Goal: Task Accomplishment & Management: Use online tool/utility

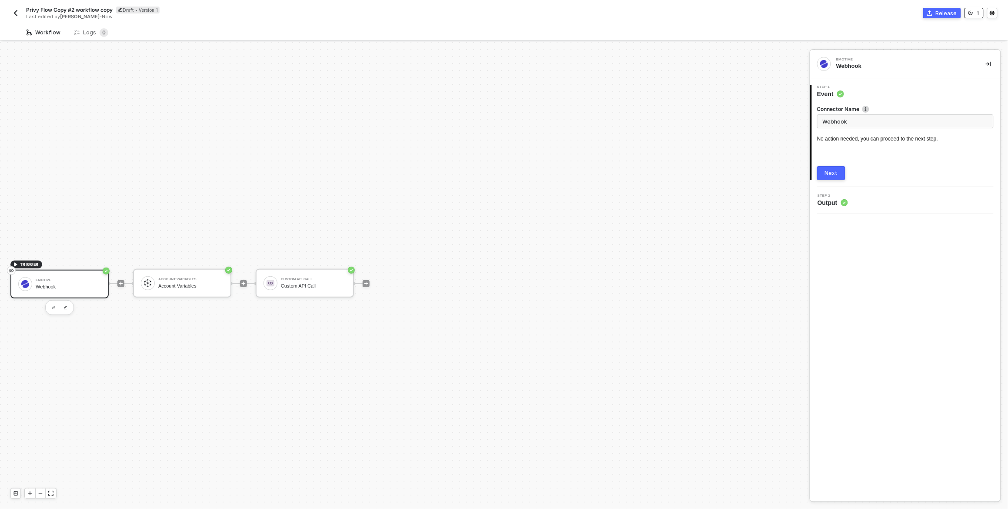
scroll to position [16, 0]
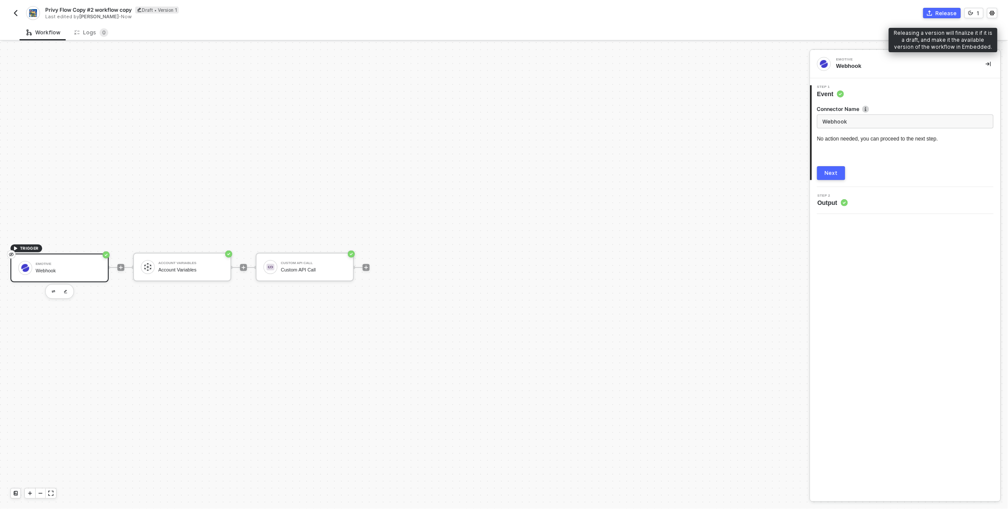
click at [951, 13] on div "Release" at bounding box center [946, 13] width 21 height 7
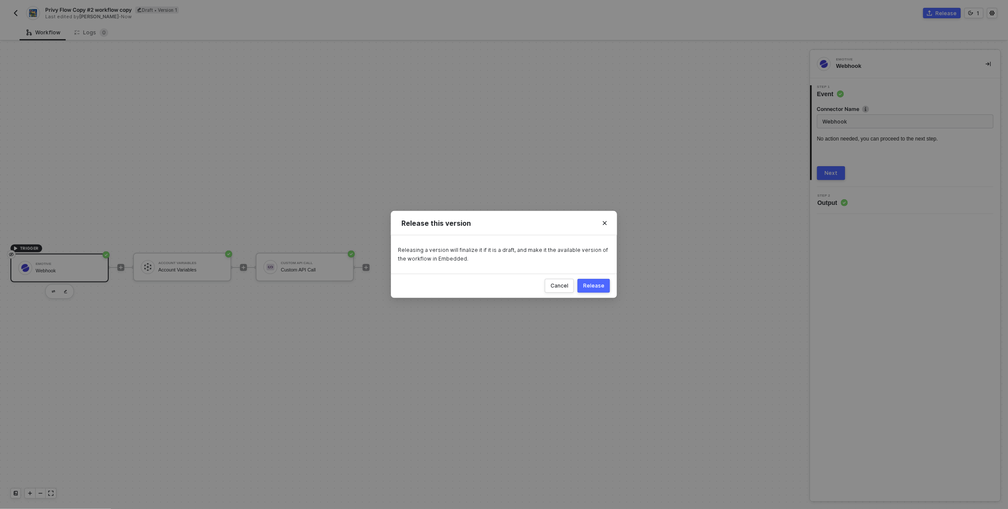
click at [605, 282] on button "Release" at bounding box center [594, 286] width 33 height 14
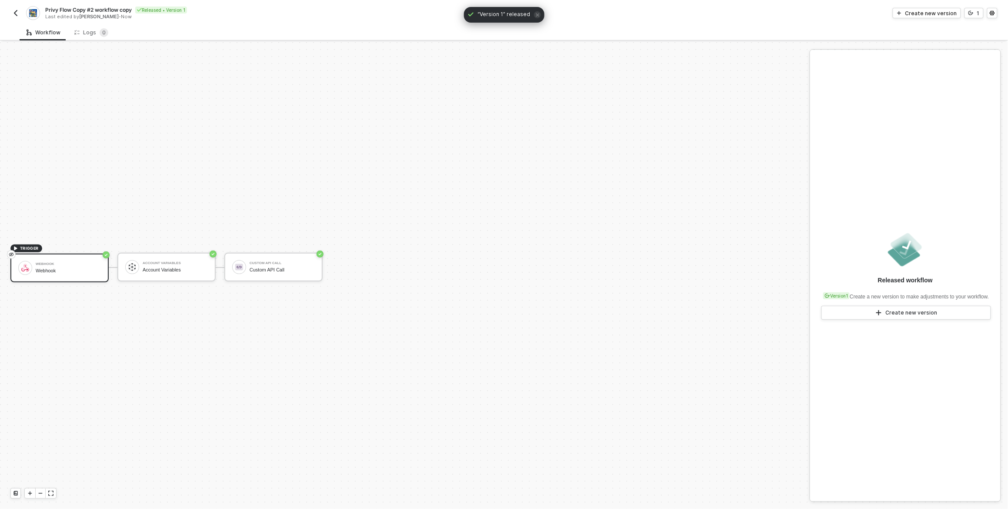
click at [11, 10] on button "button" at bounding box center [15, 13] width 10 height 10
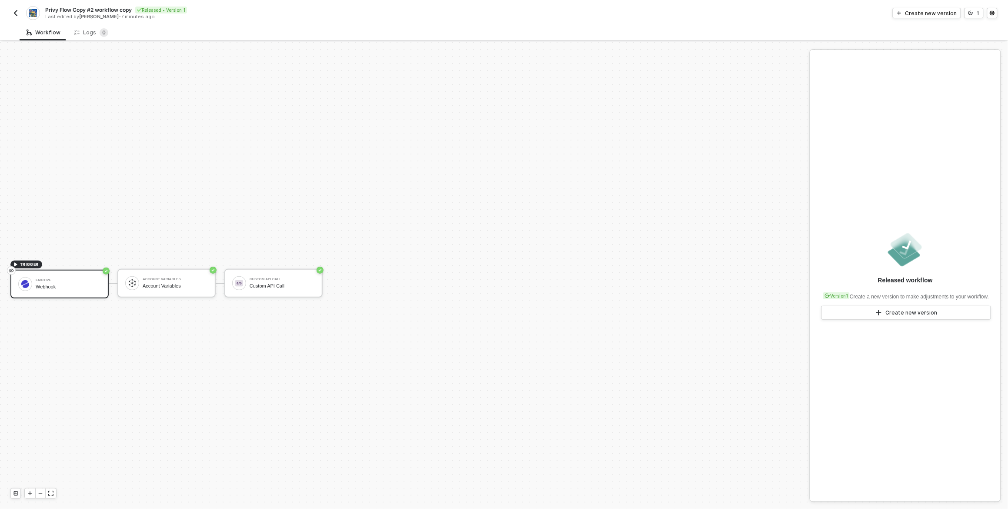
scroll to position [16, 0]
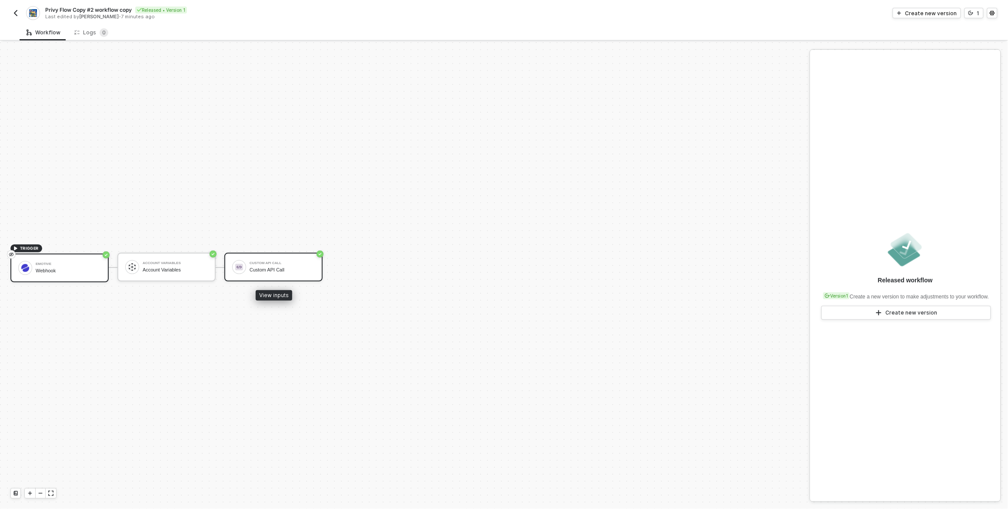
click at [276, 273] on div "Custom API Call Custom API Call" at bounding box center [282, 267] width 65 height 17
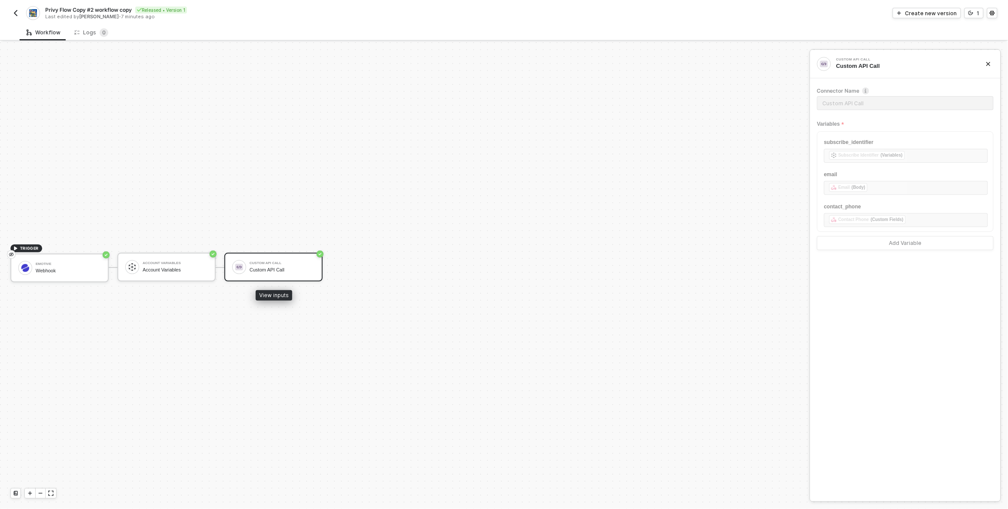
click at [290, 269] on div "Custom API Call" at bounding box center [282, 270] width 65 height 6
click at [946, 14] on div "Create new version" at bounding box center [932, 13] width 52 height 7
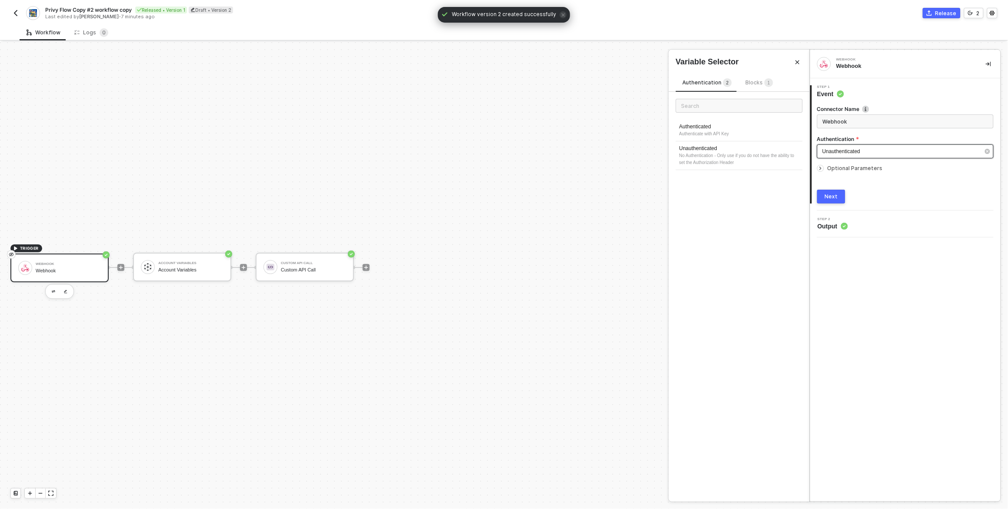
click at [867, 152] on div "Unauthenticated" at bounding box center [901, 151] width 157 height 8
click at [888, 282] on div "Webhook Webhook 1 Step 1 Event Connector Name Webhook Authentication Unauthenti…" at bounding box center [906, 275] width 191 height 451
click at [198, 270] on div "Account Variables" at bounding box center [190, 270] width 65 height 6
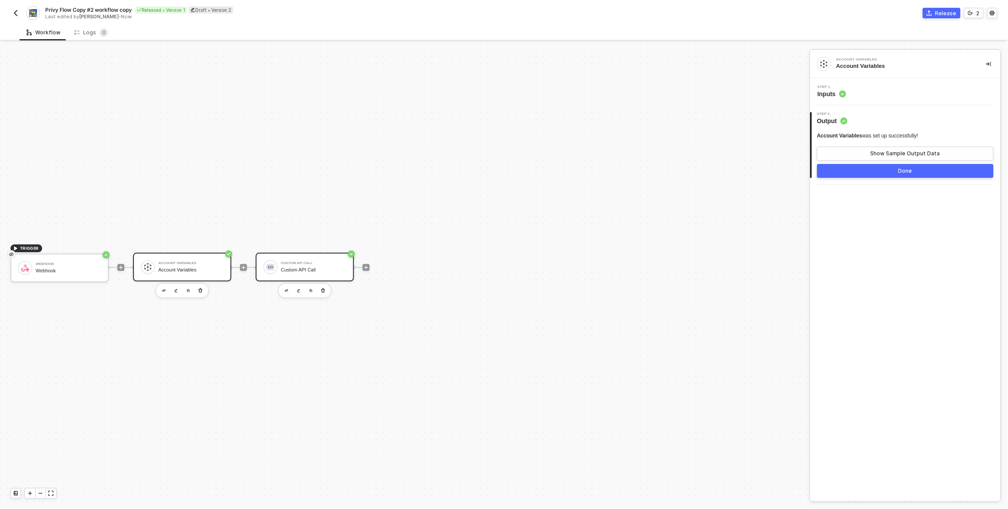
click at [318, 268] on div "Custom API Call" at bounding box center [313, 270] width 65 height 6
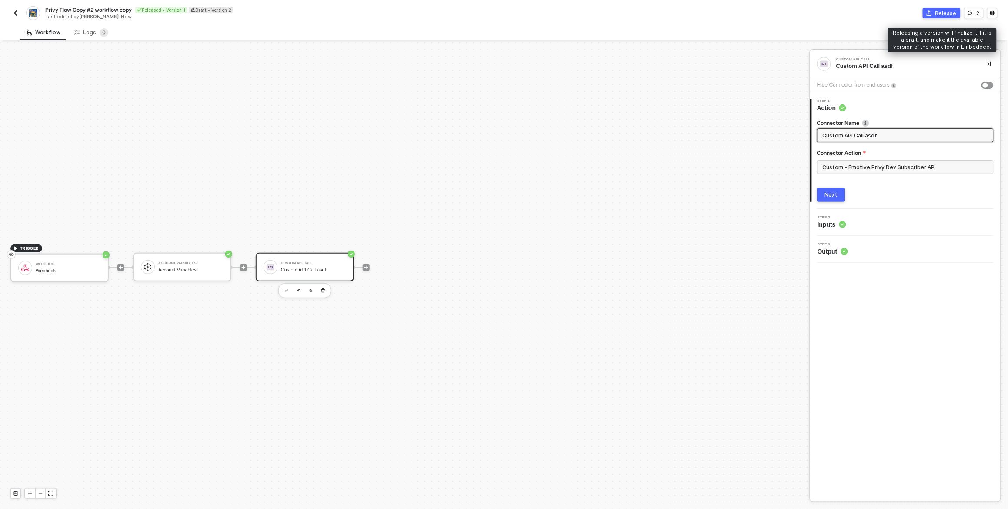
type input "Custom API Call asdf"
click at [945, 13] on div "Release" at bounding box center [946, 13] width 21 height 7
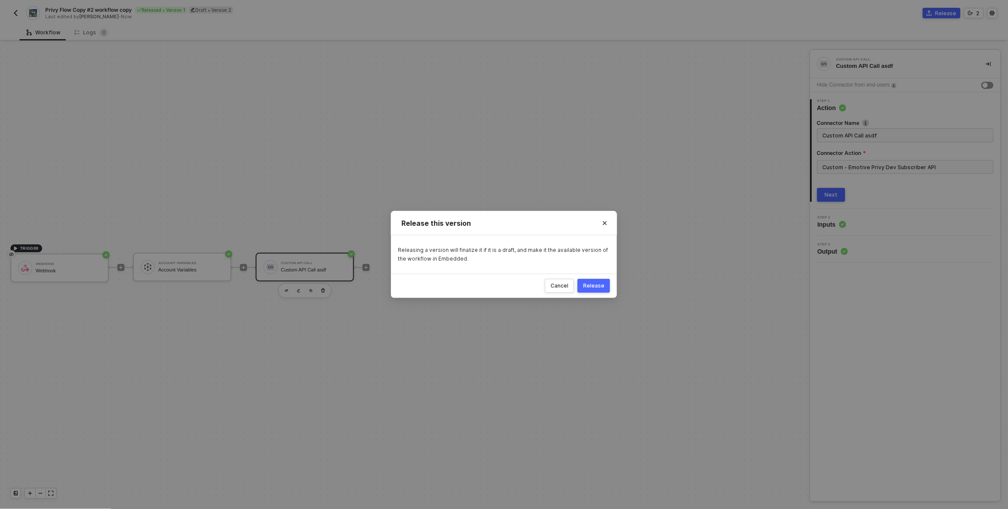
click at [594, 285] on div "Release" at bounding box center [593, 285] width 21 height 7
